Goal: Navigation & Orientation: Find specific page/section

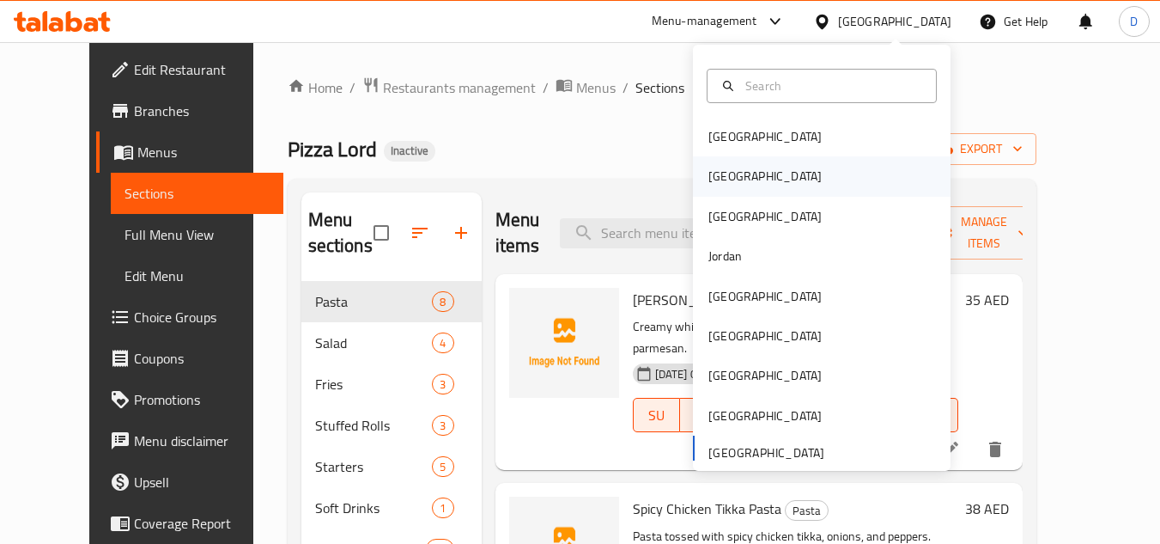
click at [740, 172] on div "[GEOGRAPHIC_DATA]" at bounding box center [822, 176] width 258 height 40
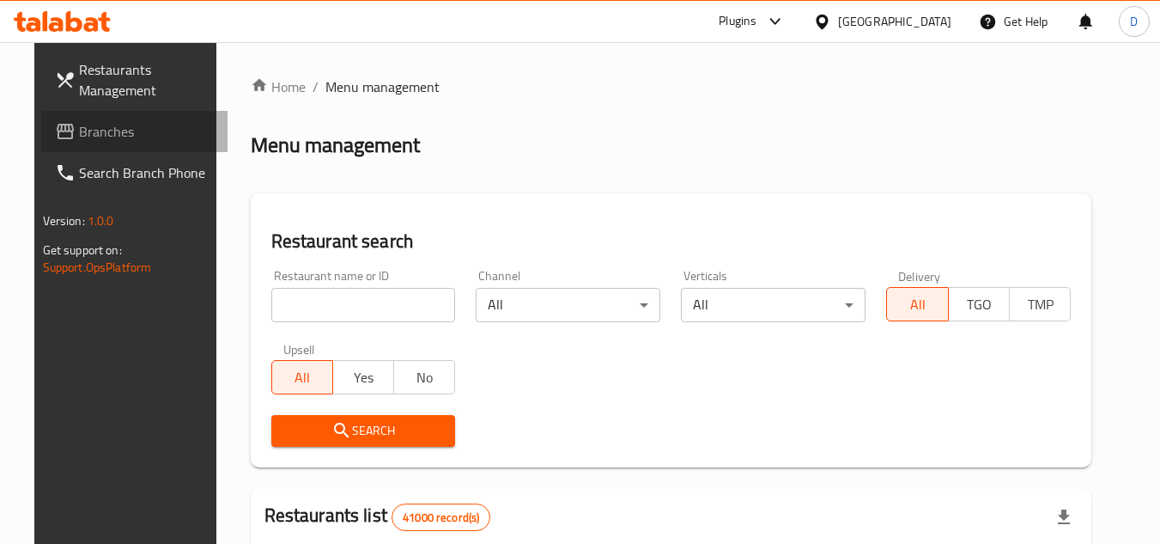
click at [81, 142] on span "Branches" at bounding box center [147, 131] width 136 height 21
